Goal: Contribute content: Add original content to the website for others to see

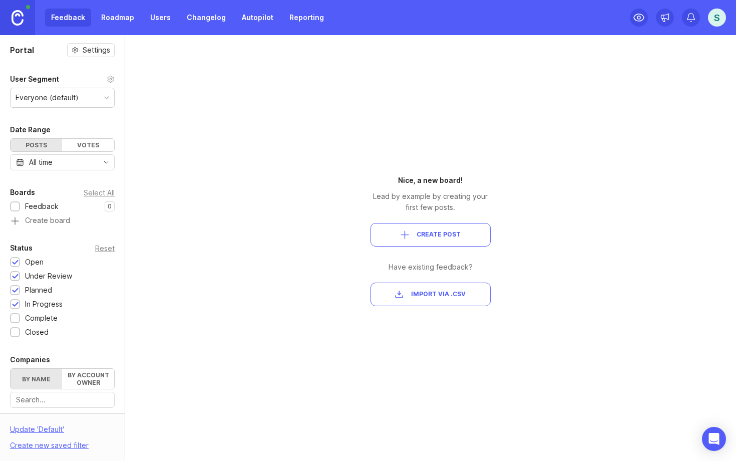
click at [720, 20] on div "S" at bounding box center [717, 18] width 18 height 18
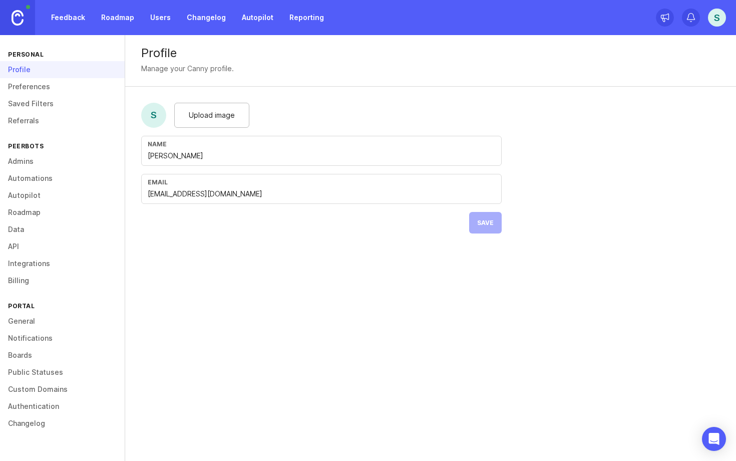
click at [25, 249] on link "API" at bounding box center [62, 246] width 125 height 17
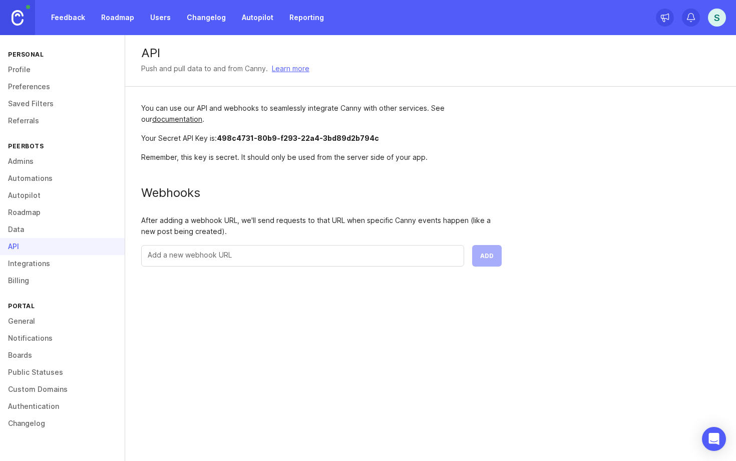
click at [25, 265] on link "Integrations" at bounding box center [62, 263] width 125 height 17
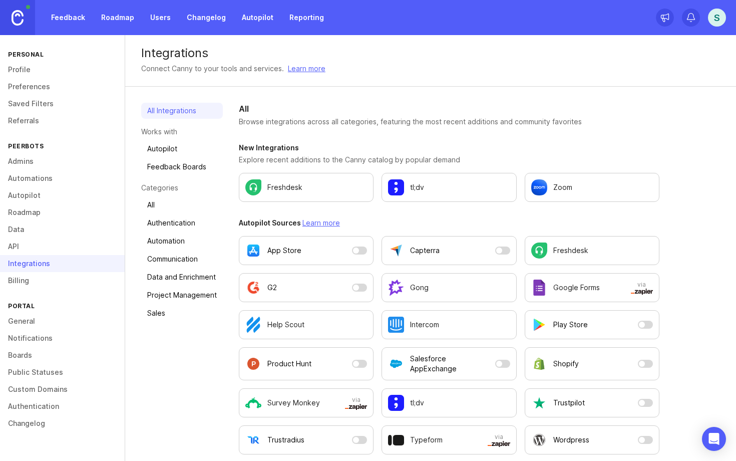
click at [30, 93] on link "Preferences" at bounding box center [62, 86] width 125 height 17
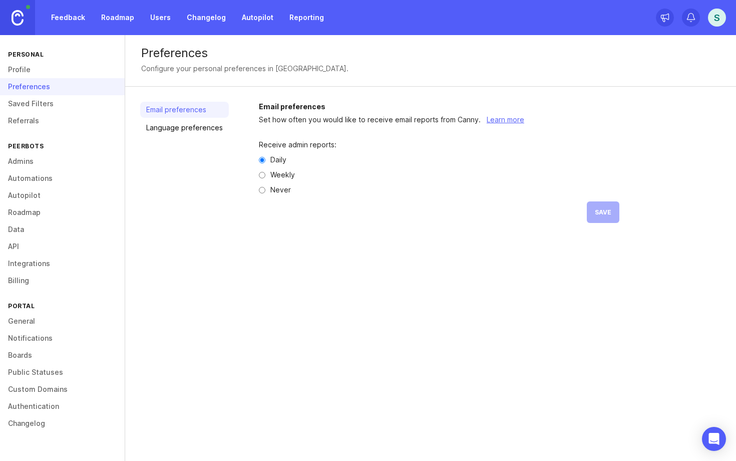
click at [23, 65] on link "Profile" at bounding box center [62, 69] width 125 height 17
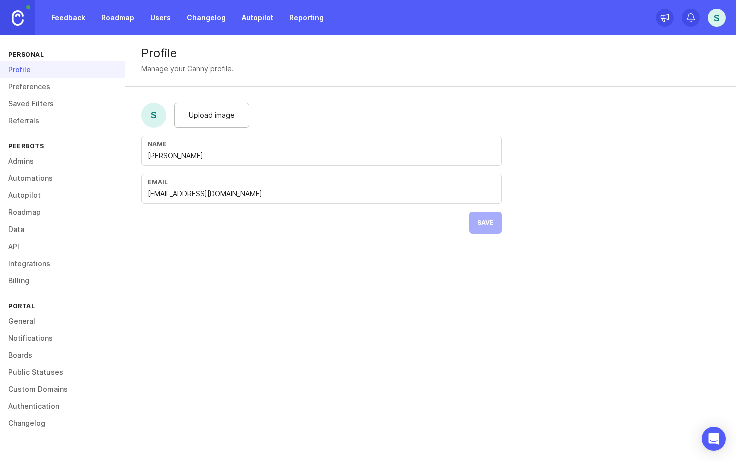
click at [13, 16] on img at bounding box center [18, 18] width 12 height 16
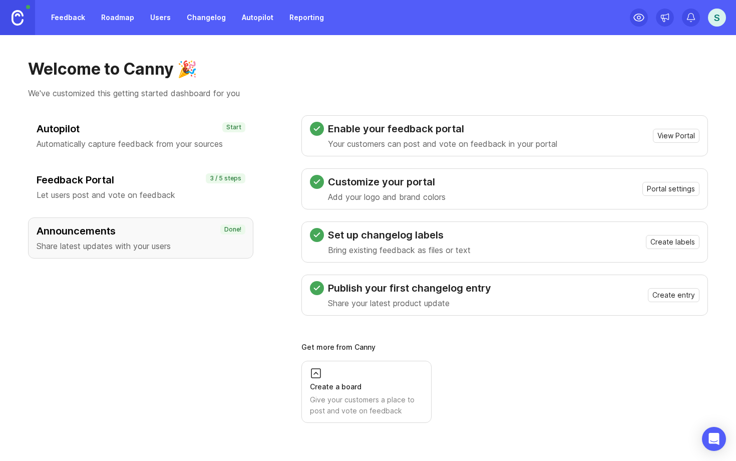
click at [313, 18] on link "Reporting" at bounding box center [307, 18] width 47 height 18
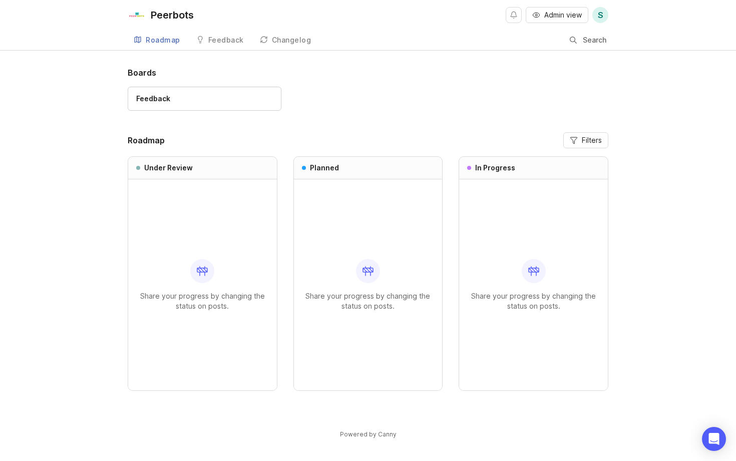
click at [230, 129] on div "Boards Feedback Roadmap Filters Under Review Share your progress by changing th…" at bounding box center [368, 245] width 481 height 356
click at [186, 104] on link "Feedback" at bounding box center [205, 99] width 154 height 24
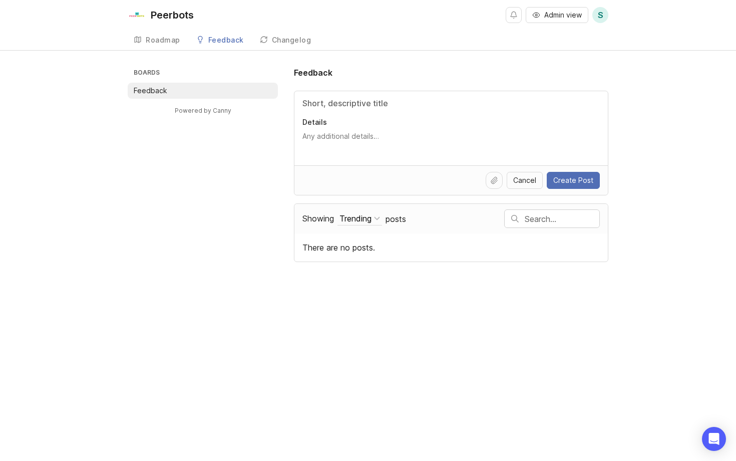
click at [188, 135] on div "Boards Feedback Powered by Canny Feedback Details Cancel Create Post Showing Tr…" at bounding box center [368, 164] width 481 height 195
click at [169, 44] on div "Roadmap" at bounding box center [163, 40] width 35 height 7
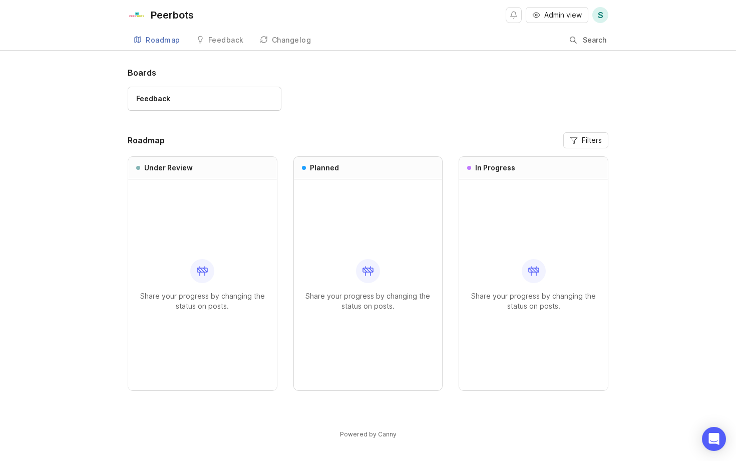
click at [223, 43] on div "Feedback" at bounding box center [226, 40] width 36 height 7
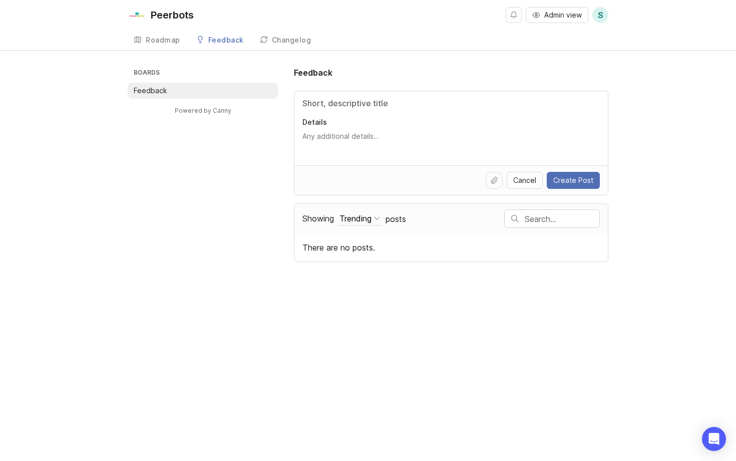
click at [168, 45] on link "Roadmap" at bounding box center [157, 40] width 59 height 21
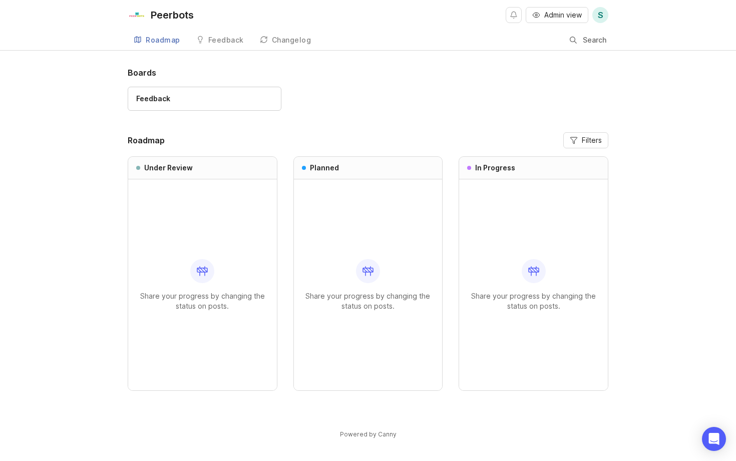
click at [217, 47] on link "Feedback" at bounding box center [220, 40] width 60 height 21
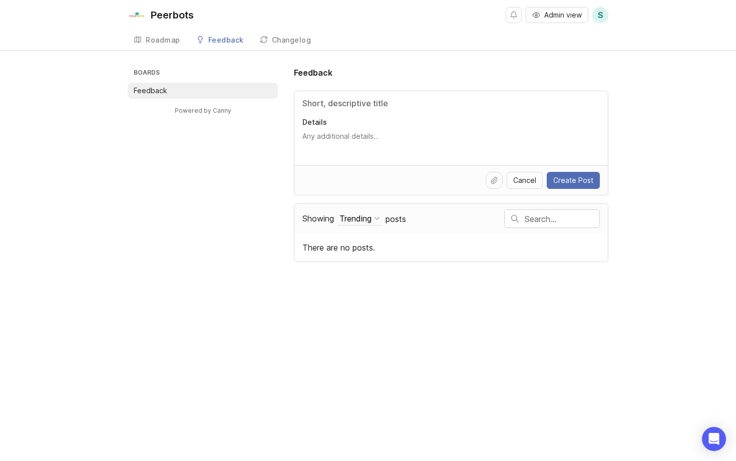
click at [274, 43] on div "Changelog" at bounding box center [292, 40] width 40 height 7
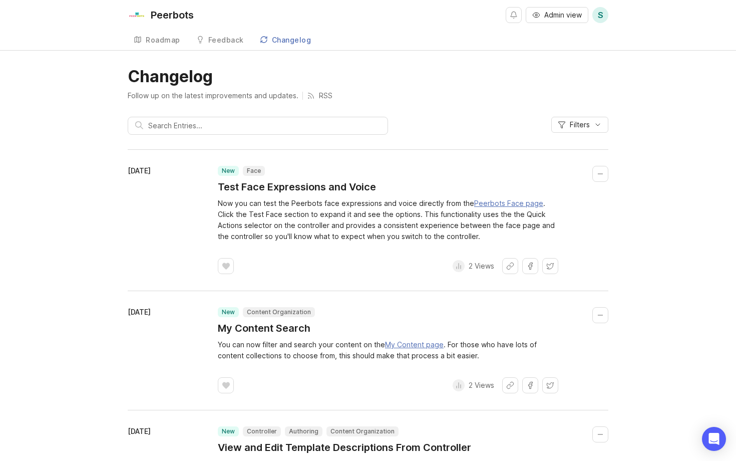
click at [229, 40] on div "Feedback" at bounding box center [226, 40] width 36 height 7
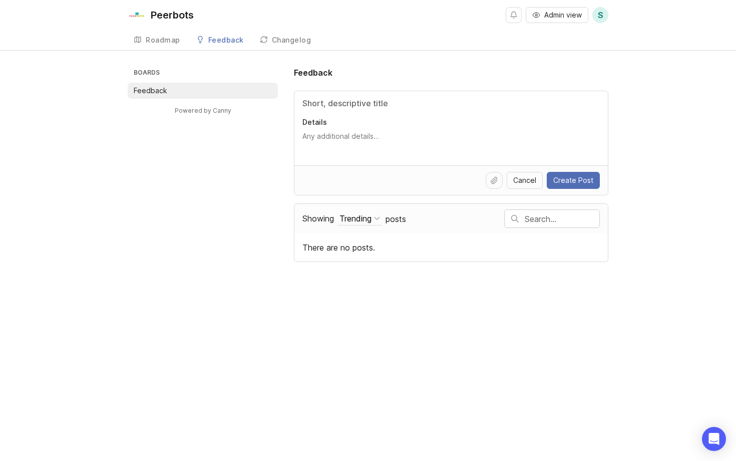
click at [148, 46] on link "Roadmap" at bounding box center [157, 40] width 59 height 21
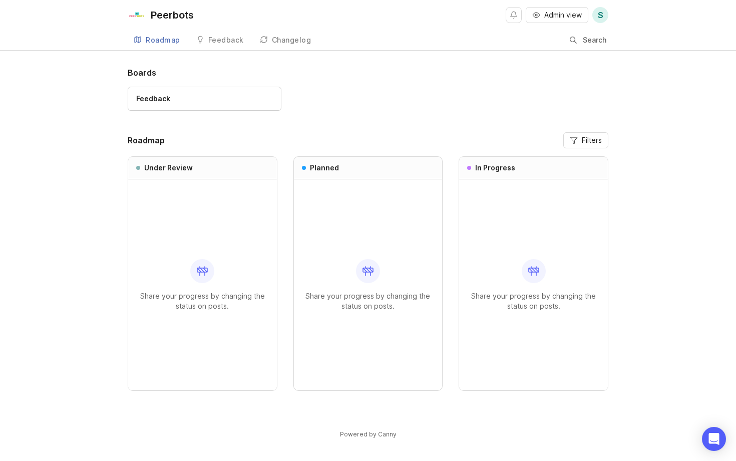
click at [212, 49] on link "Feedback" at bounding box center [220, 40] width 60 height 21
click at [213, 34] on link "Feedback" at bounding box center [220, 40] width 60 height 21
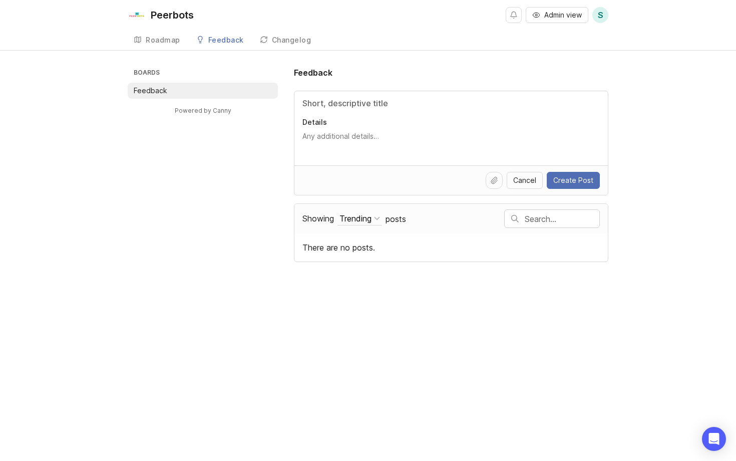
click at [249, 210] on div "Boards Feedback Powered by Canny Feedback Details Cancel Create Post Showing Tr…" at bounding box center [368, 164] width 481 height 195
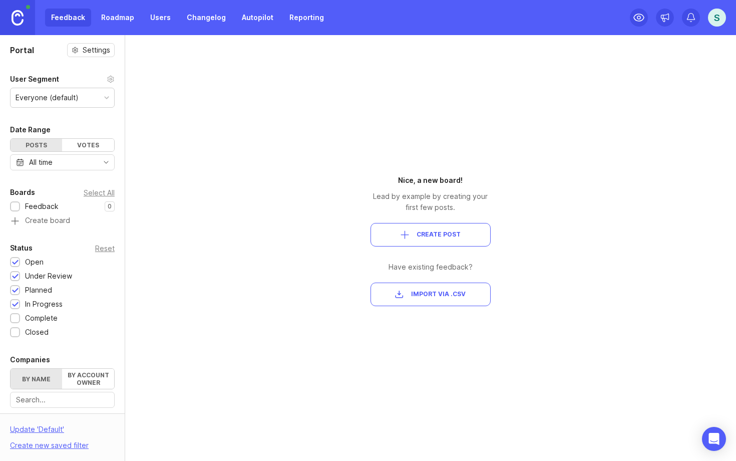
click at [207, 15] on link "Changelog" at bounding box center [206, 18] width 51 height 18
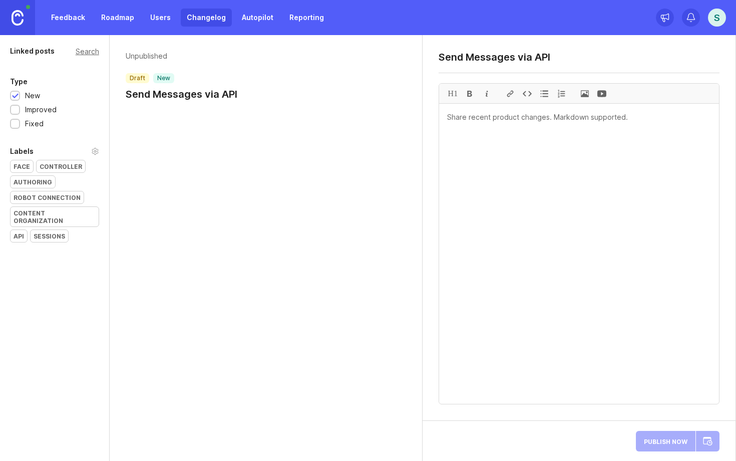
type textarea "Send Messages via API"
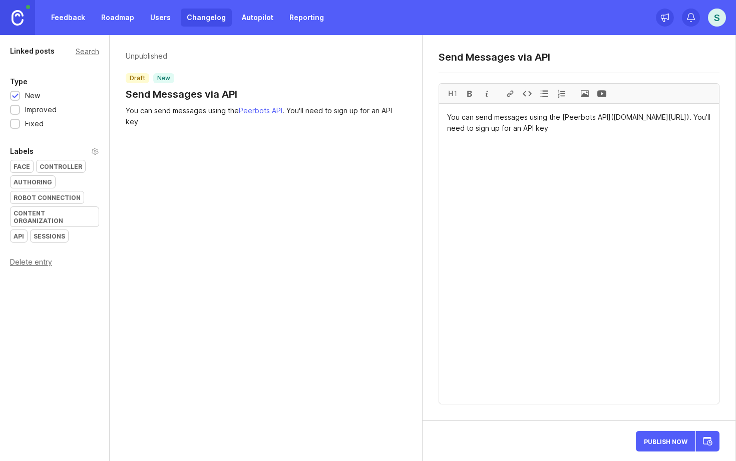
click at [476, 129] on textarea "You can send messages using the [Peerbots API]([DOMAIN_NAME][URL]). You'll need…" at bounding box center [579, 254] width 280 height 300
paste textarea "[URL][DOMAIN_NAME]"
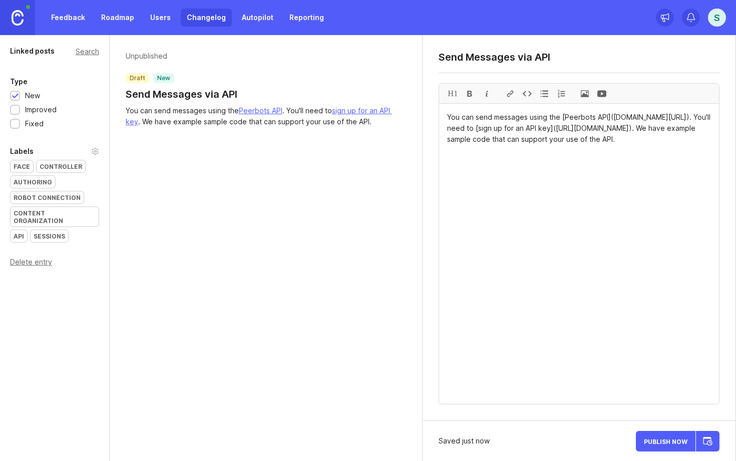
click at [624, 152] on textarea "You can send messages using the [Peerbots API](api.peerbots.org/docs). You'll n…" at bounding box center [579, 254] width 280 height 300
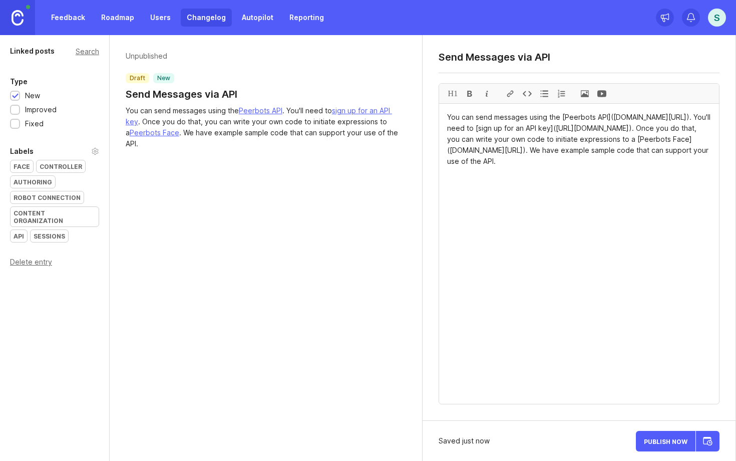
click at [573, 182] on textarea "You can send messages using the [Peerbots API](api.peerbots.org/docs). You'll n…" at bounding box center [579, 254] width 280 height 300
click at [596, 173] on textarea "You can send messages using the [Peerbots API](api.peerbots.org/docs). You'll n…" at bounding box center [579, 254] width 280 height 300
click at [608, 172] on textarea "You can send messages using the [Peerbots API](api.peerbots.org/docs). You'll n…" at bounding box center [579, 254] width 280 height 300
click at [590, 174] on textarea "You can send messages using the [Peerbots API](api.peerbots.org/docs). You'll n…" at bounding box center [579, 254] width 280 height 300
click at [564, 171] on textarea "You can send messages using the [Peerbots API](api.peerbots.org/docs). You'll n…" at bounding box center [579, 254] width 280 height 300
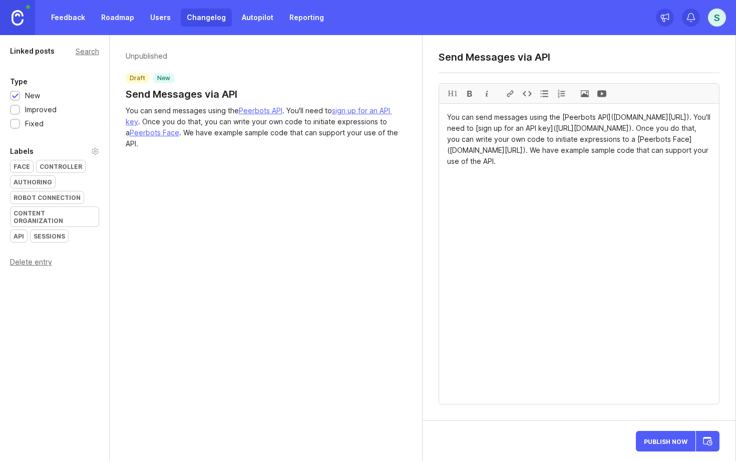
click at [564, 171] on textarea "You can send messages using the [Peerbots API](api.peerbots.org/docs). You'll n…" at bounding box center [579, 254] width 280 height 300
paste textarea "github.com/peerbots/api-samples"
click at [557, 173] on textarea "You can send messages using the [Peerbots API](api.peerbots.org/docs). You'll n…" at bounding box center [579, 254] width 280 height 300
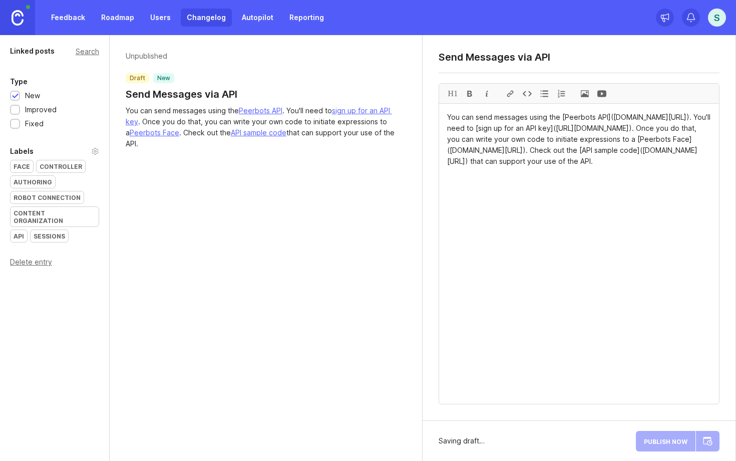
click at [613, 181] on textarea "You can send messages using the [Peerbots API](api.peerbots.org/docs). You'll n…" at bounding box center [579, 254] width 280 height 300
click at [635, 183] on textarea "You can send messages using the [Peerbots API](api.peerbots.org/docs). You'll n…" at bounding box center [579, 254] width 280 height 300
type textarea "You can send messages using the [Peerbots API](api.peerbots.org/docs). You'll n…"
click at [609, 277] on div at bounding box center [606, 277] width 16 height 16
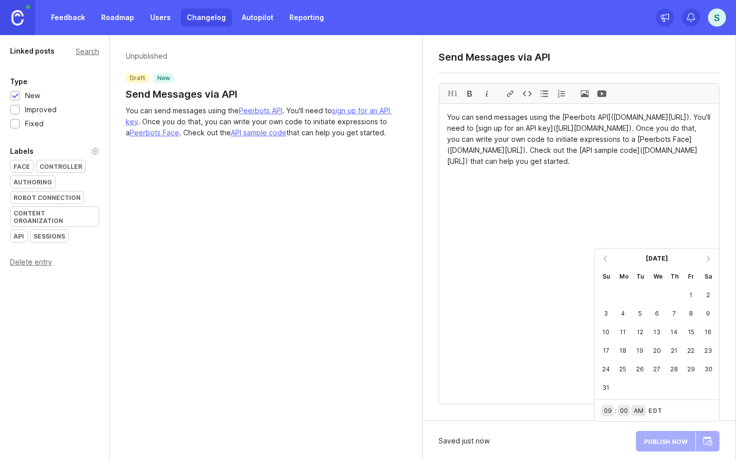
click at [608, 260] on div at bounding box center [606, 258] width 16 height 16
click at [605, 274] on div at bounding box center [606, 277] width 16 height 16
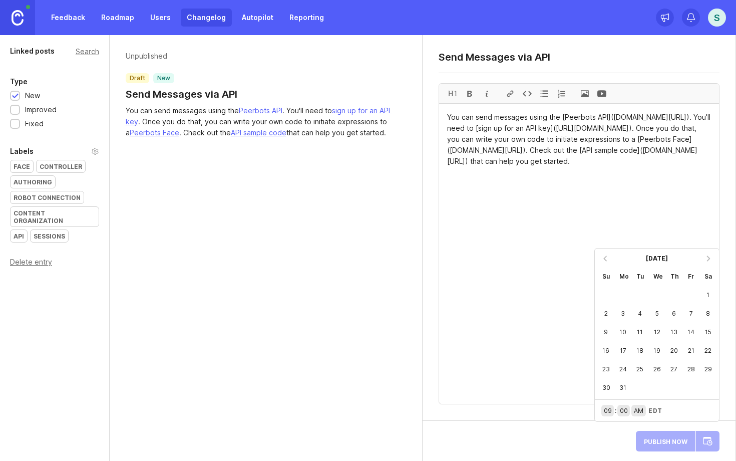
click at [605, 258] on div at bounding box center [606, 258] width 16 height 16
click at [605, 281] on div at bounding box center [606, 277] width 16 height 16
click at [673, 386] on div "28" at bounding box center [674, 387] width 17 height 19
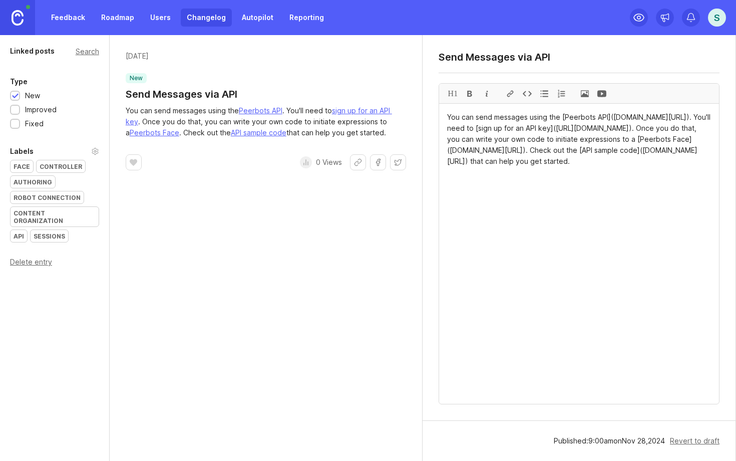
click at [18, 230] on div "API" at bounding box center [19, 236] width 17 height 12
click at [18, 19] on img at bounding box center [18, 18] width 12 height 16
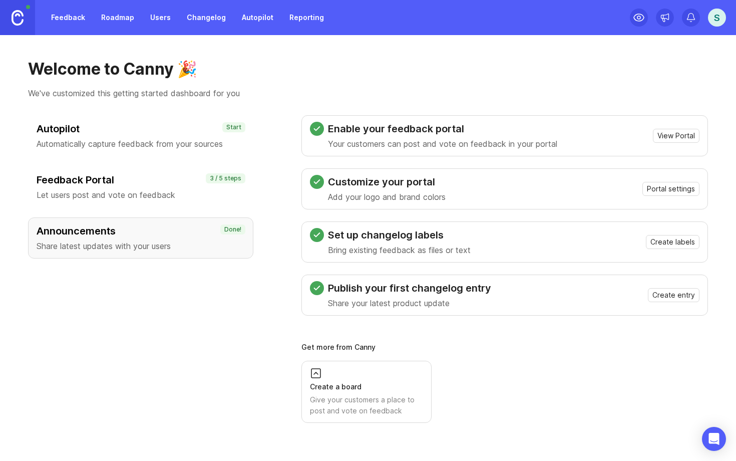
click at [205, 19] on link "Changelog" at bounding box center [206, 18] width 51 height 18
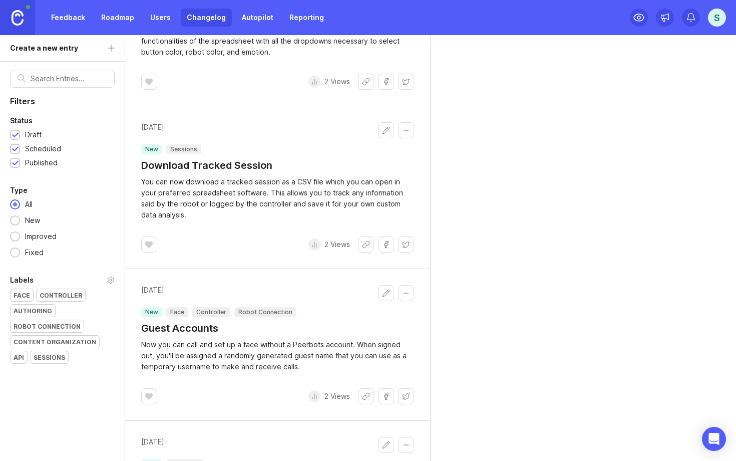
scroll to position [2371, 0]
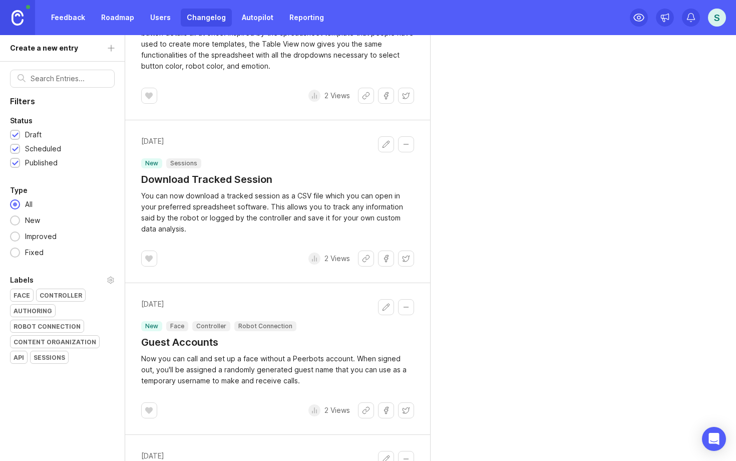
click at [24, 15] on link at bounding box center [17, 17] width 35 height 35
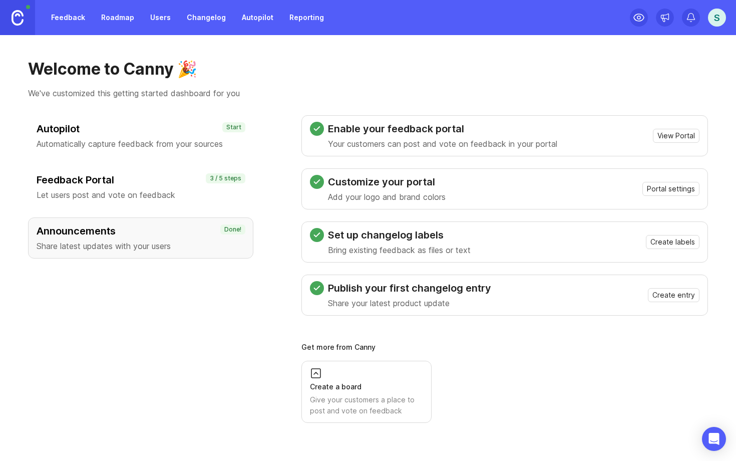
click at [117, 184] on h3 "Feedback Portal" at bounding box center [141, 180] width 208 height 14
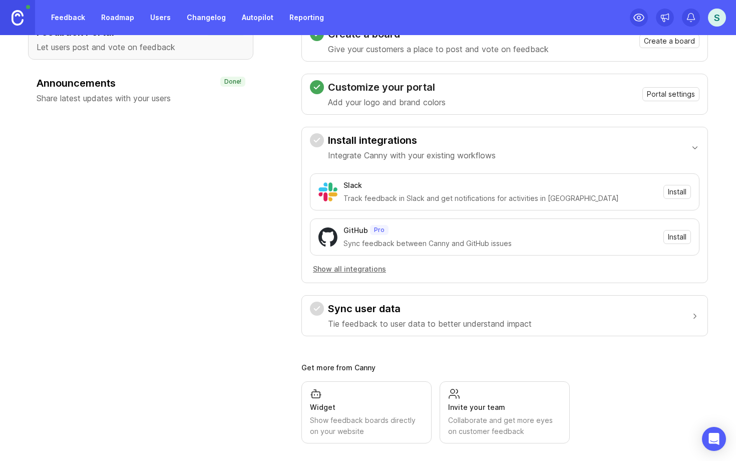
scroll to position [154, 0]
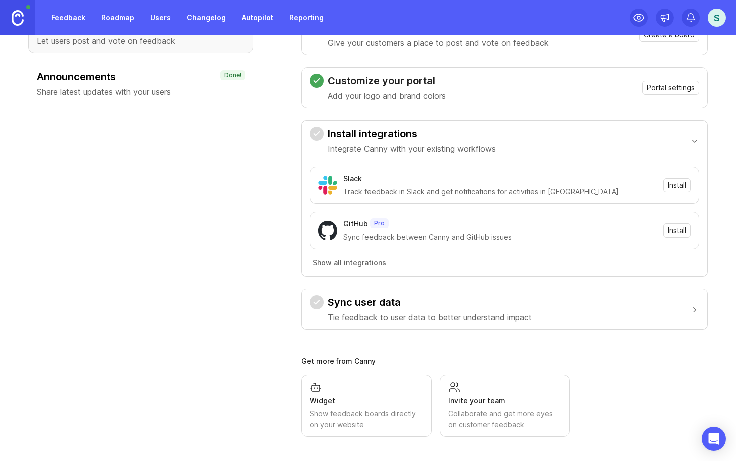
click at [371, 401] on div "Widget" at bounding box center [366, 400] width 113 height 11
click at [214, 17] on link "Changelog" at bounding box center [206, 18] width 51 height 18
